Goal: Task Accomplishment & Management: Manage account settings

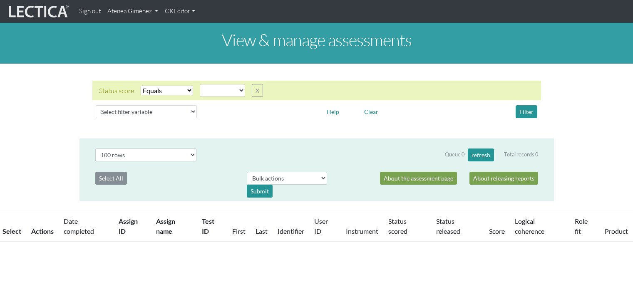
select select
select select "100"
click at [129, 5] on link "Atenea Giménez" at bounding box center [132, 11] width 57 height 16
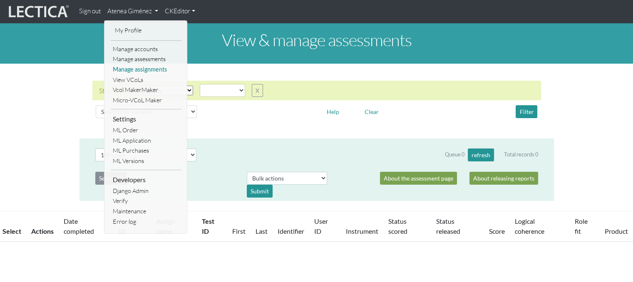
click at [151, 70] on link "Manage assignments" at bounding box center [146, 70] width 71 height 10
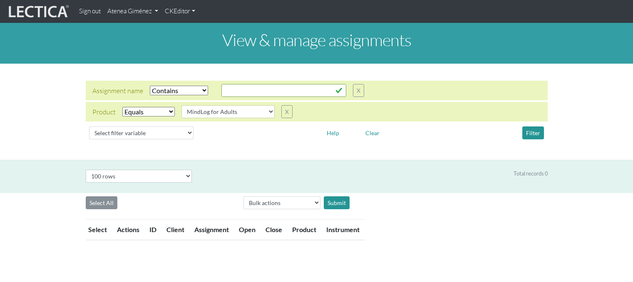
select select "icontains"
select select "MindLog for Adults"
select select "100"
click at [284, 116] on button "X" at bounding box center [286, 111] width 11 height 13
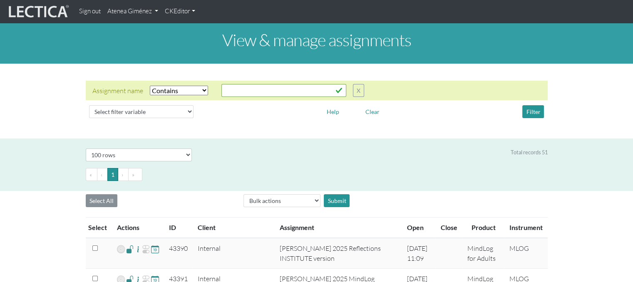
click at [190, 91] on select "Select filter Equals Does not equal Contains Does not contain Starts with Ends …" at bounding box center [179, 91] width 58 height 10
click at [150, 86] on select "Select filter Equals Does not equal Contains Does not contain Starts with Ends …" at bounding box center [179, 91] width 58 height 10
click at [250, 92] on input "text" at bounding box center [284, 90] width 125 height 13
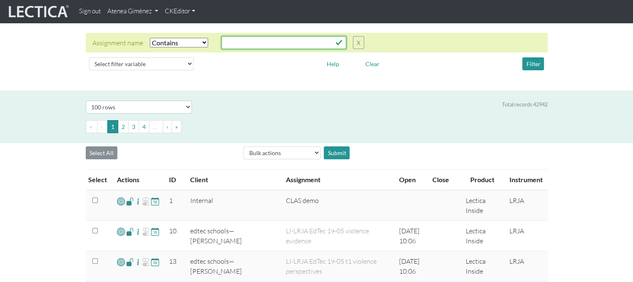
scroll to position [48, 0]
click at [171, 180] on th "ID" at bounding box center [174, 179] width 21 height 21
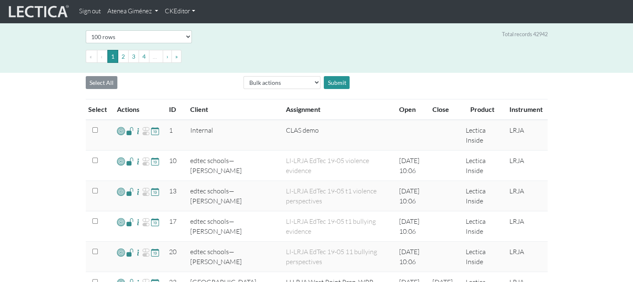
scroll to position [0, 0]
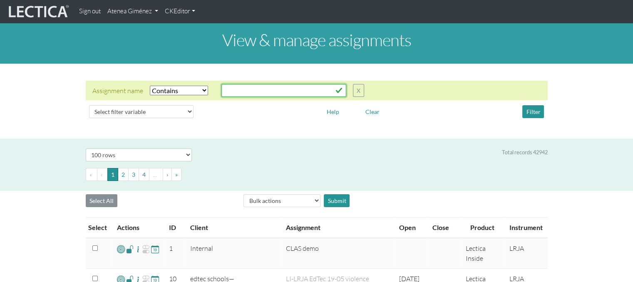
click at [259, 92] on input "text" at bounding box center [284, 90] width 125 height 13
type input "global"
click at [530, 107] on button "Filter" at bounding box center [534, 111] width 22 height 13
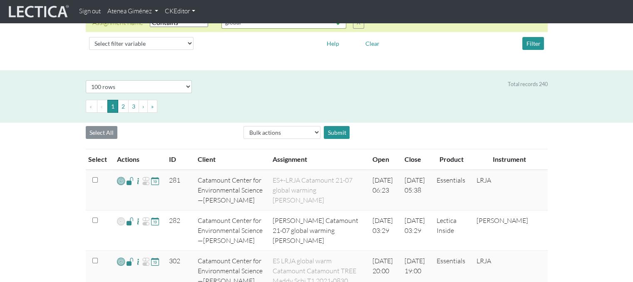
scroll to position [68, 0]
click at [172, 159] on th "ID" at bounding box center [178, 159] width 29 height 21
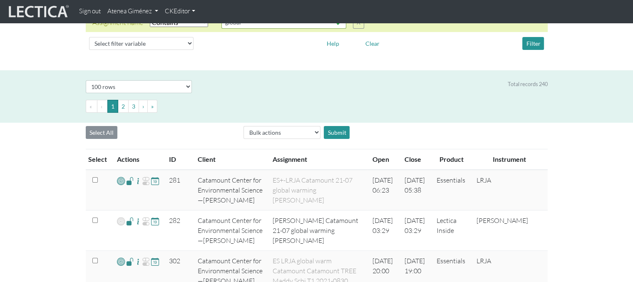
click at [172, 160] on th "ID" at bounding box center [178, 159] width 29 height 21
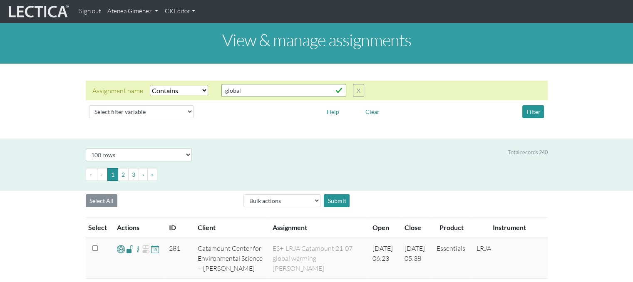
click at [198, 89] on select "Select filter Equals Does not equal Contains Does not contain Starts with Ends …" at bounding box center [179, 91] width 58 height 10
click at [263, 90] on input "global" at bounding box center [284, 90] width 125 height 13
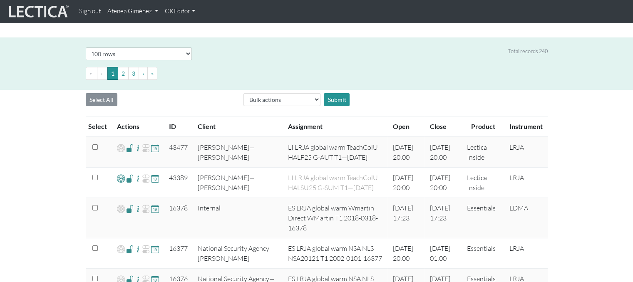
scroll to position [102, 0]
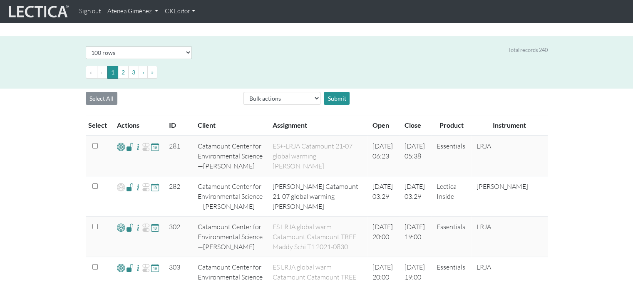
click at [171, 127] on th "ID" at bounding box center [178, 125] width 29 height 21
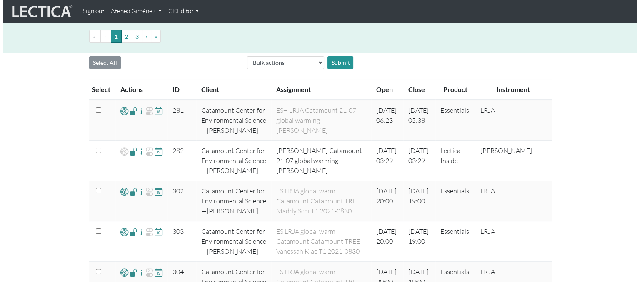
scroll to position [139, 0]
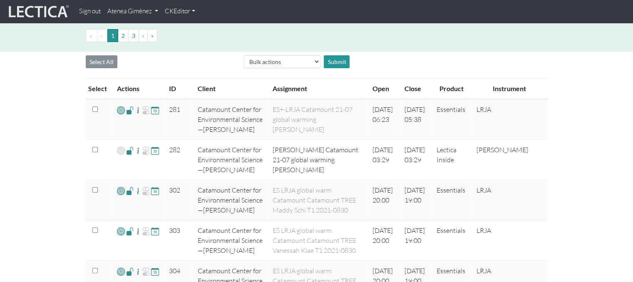
click at [173, 92] on th "ID" at bounding box center [178, 89] width 29 height 21
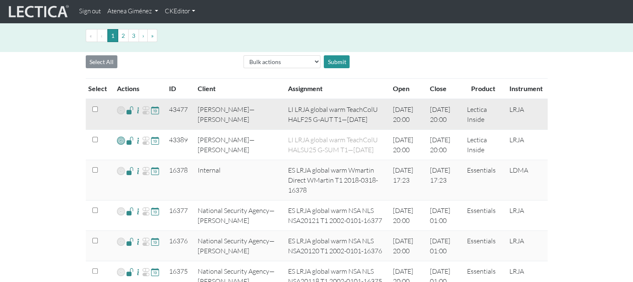
click at [128, 111] on span at bounding box center [130, 110] width 8 height 10
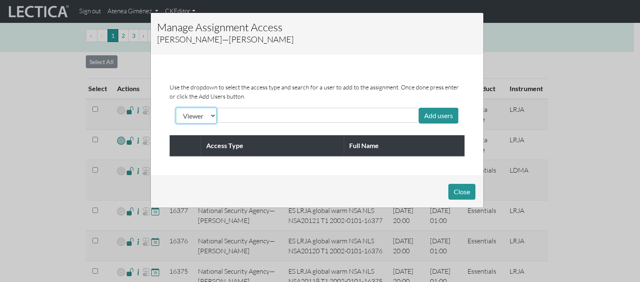
click at [207, 116] on select "Viewer Limited Client" at bounding box center [196, 116] width 41 height 16
select select "client"
click at [176, 108] on select "Viewer Limited Client" at bounding box center [196, 116] width 41 height 16
click at [240, 112] on input "text" at bounding box center [256, 115] width 74 height 10
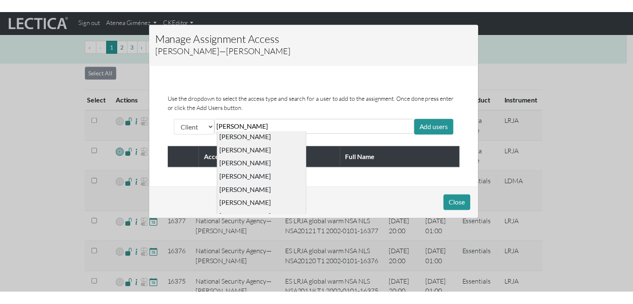
scroll to position [0, 0]
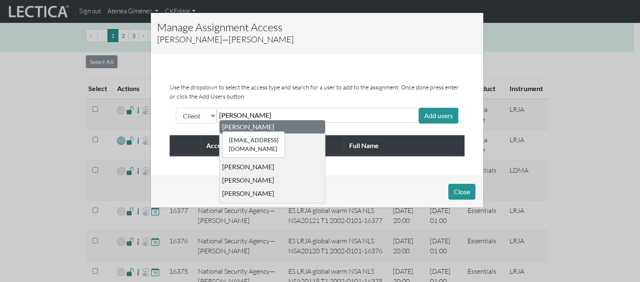
type input "[PERSON_NAME]"
click at [257, 125] on div "[EMAIL_ADDRESS][DOMAIN_NAME] [PERSON_NAME]" at bounding box center [248, 127] width 52 height 8
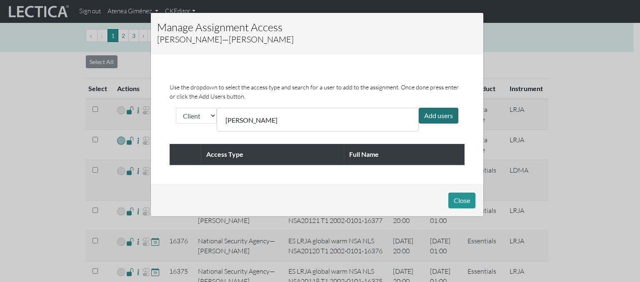
click at [428, 115] on div "Add users" at bounding box center [438, 116] width 40 height 16
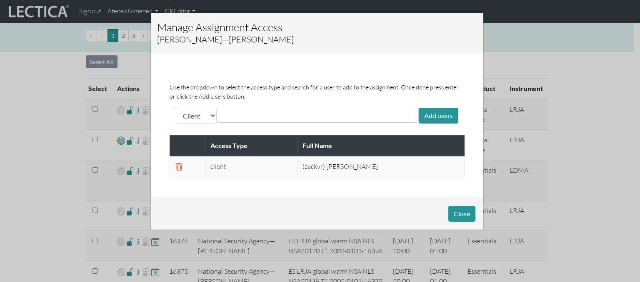
click at [241, 117] on input "text" at bounding box center [256, 115] width 74 height 10
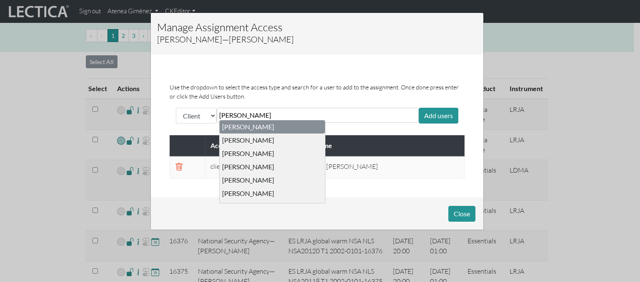
type input "[PERSON_NAME]"
click at [457, 212] on button "Close" at bounding box center [461, 214] width 27 height 16
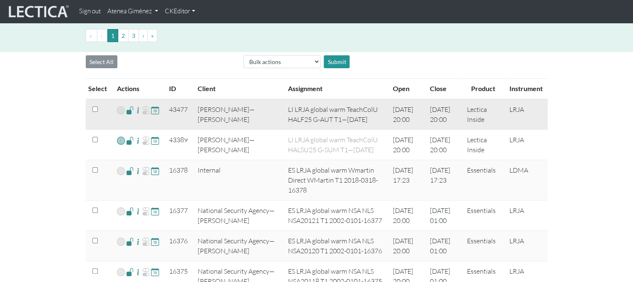
click at [131, 111] on span at bounding box center [130, 110] width 8 height 10
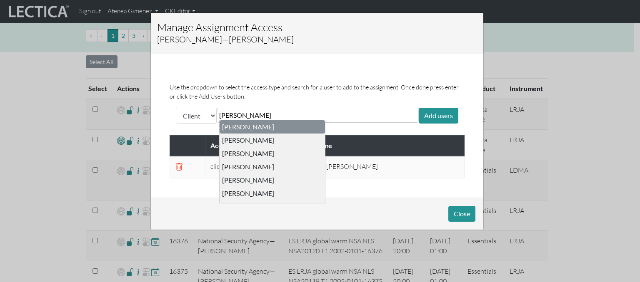
click at [343, 115] on div "[PERSON_NAME] [PERSON_NAME] [PERSON_NAME] [PERSON_NAME] [PERSON_NAME] [PERSON_N…" at bounding box center [318, 115] width 202 height 15
click at [245, 129] on div "[EMAIL_ADDRESS][DOMAIN_NAME] [PERSON_NAME]" at bounding box center [248, 127] width 52 height 8
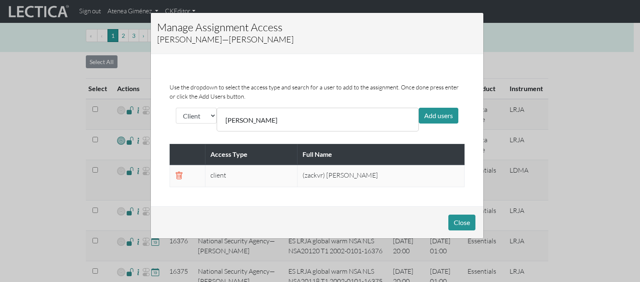
drag, startPoint x: 275, startPoint y: 124, endPoint x: 283, endPoint y: 122, distance: 8.5
click at [283, 122] on div "[PERSON_NAME]" at bounding box center [318, 120] width 202 height 24
click at [301, 120] on div "[PERSON_NAME]" at bounding box center [318, 120] width 202 height 24
click at [287, 115] on input "text" at bounding box center [321, 115] width 74 height 10
click at [468, 223] on button "Close" at bounding box center [461, 223] width 27 height 16
